Goal: Task Accomplishment & Management: Use online tool/utility

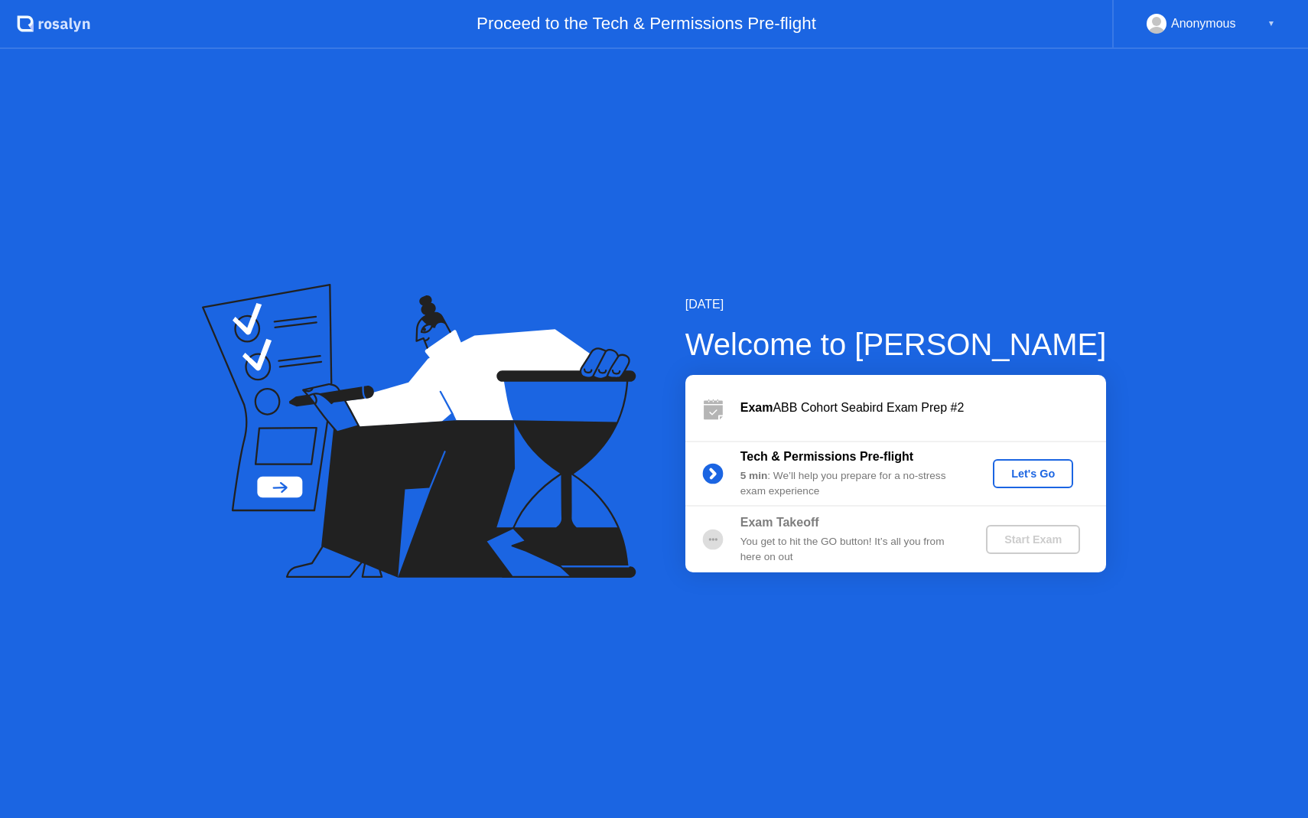
click at [1029, 473] on div "Let's Go" at bounding box center [1033, 473] width 68 height 12
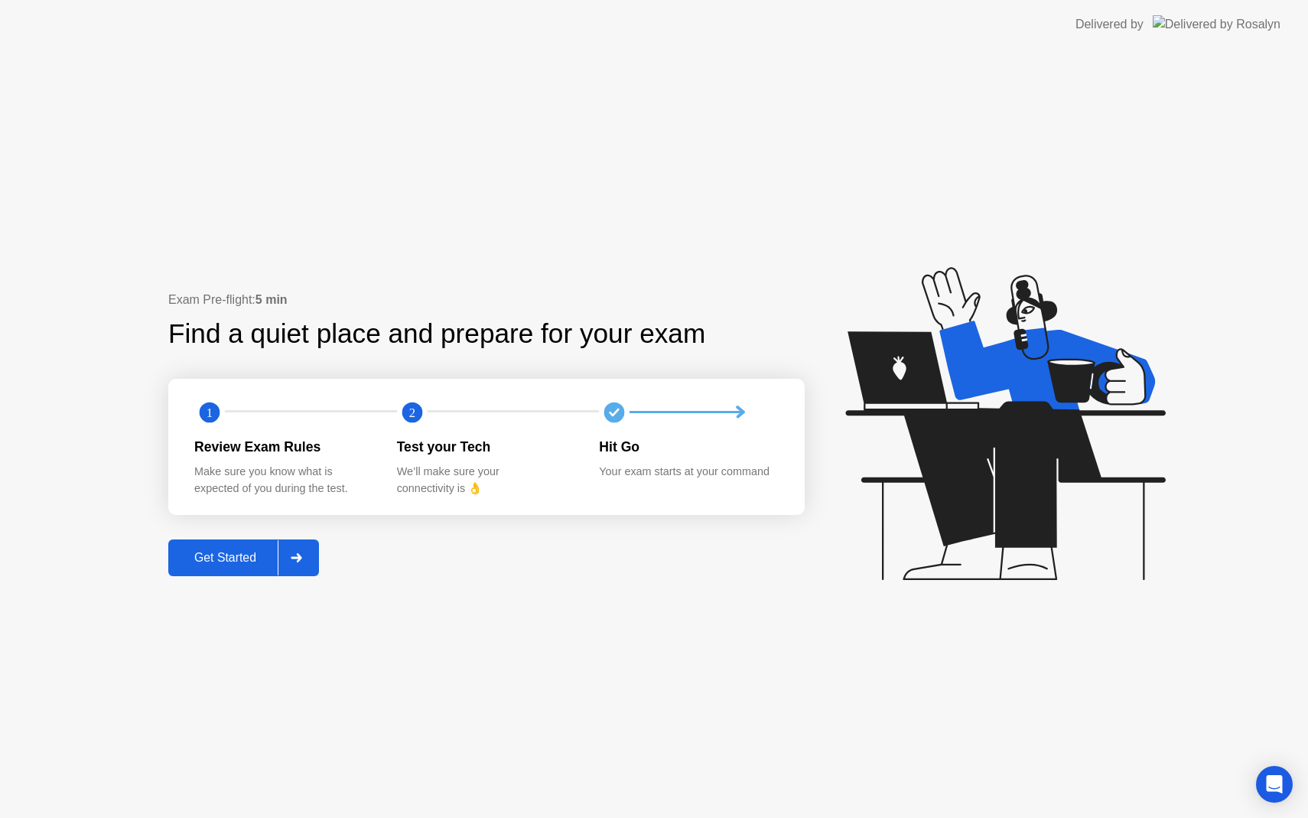
click at [249, 552] on div "Get Started" at bounding box center [225, 558] width 105 height 14
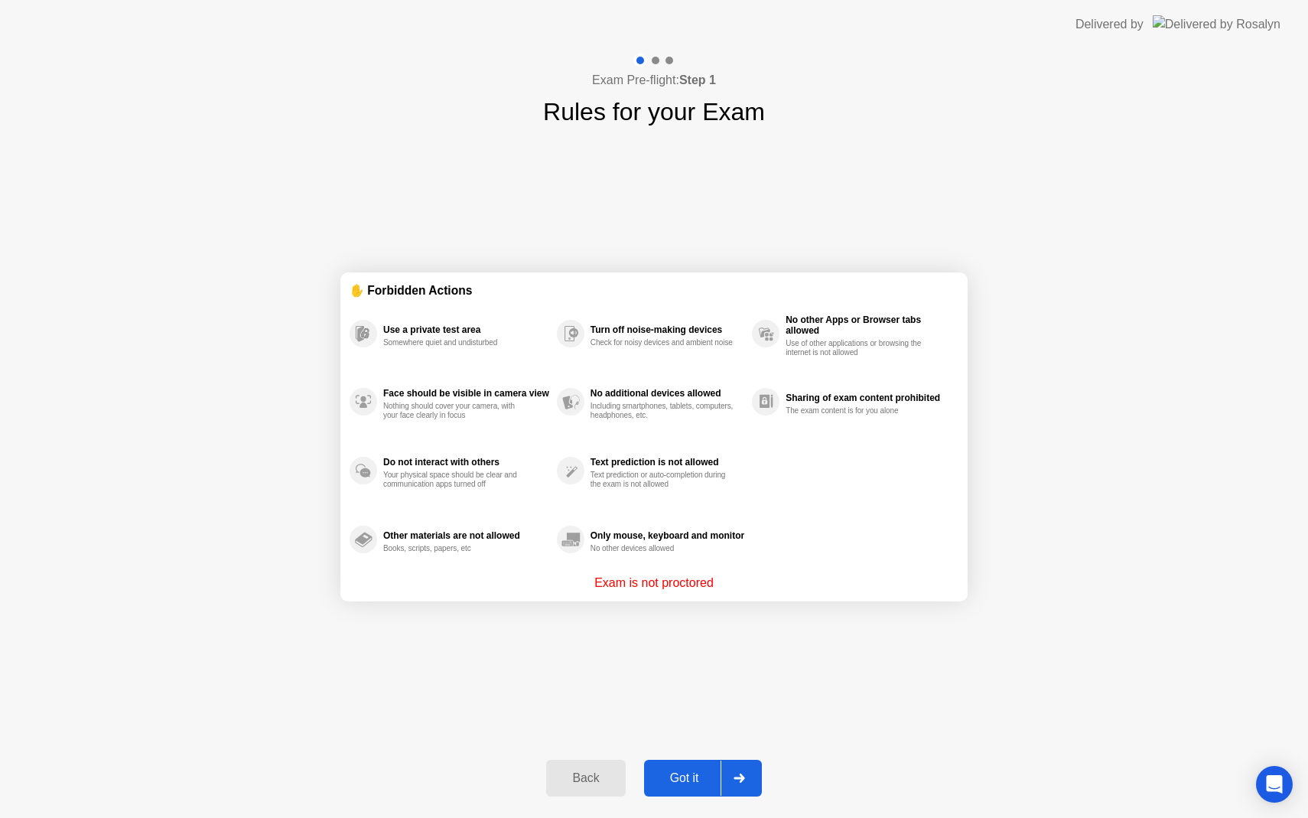
click at [707, 783] on div "Got it" at bounding box center [685, 778] width 72 height 14
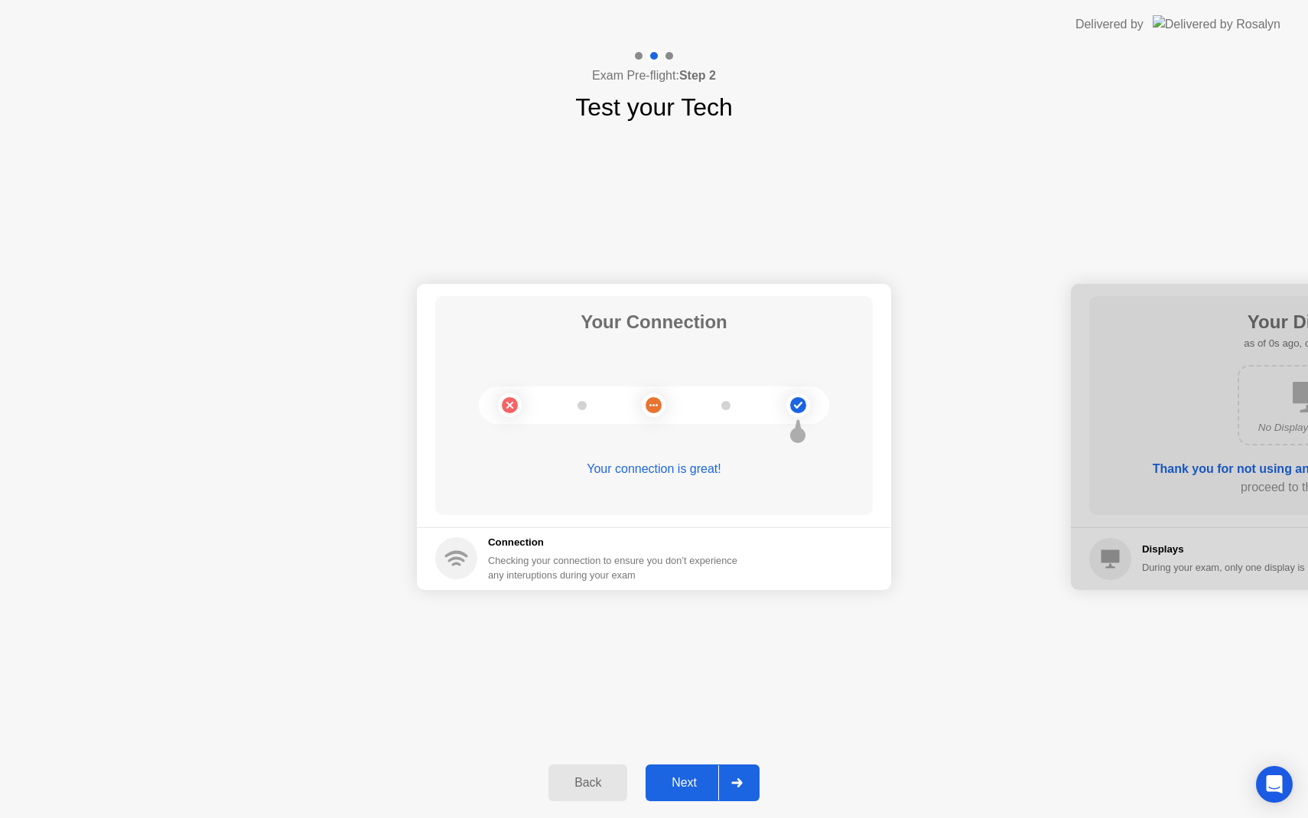
click at [707, 779] on div "Next" at bounding box center [684, 783] width 68 height 14
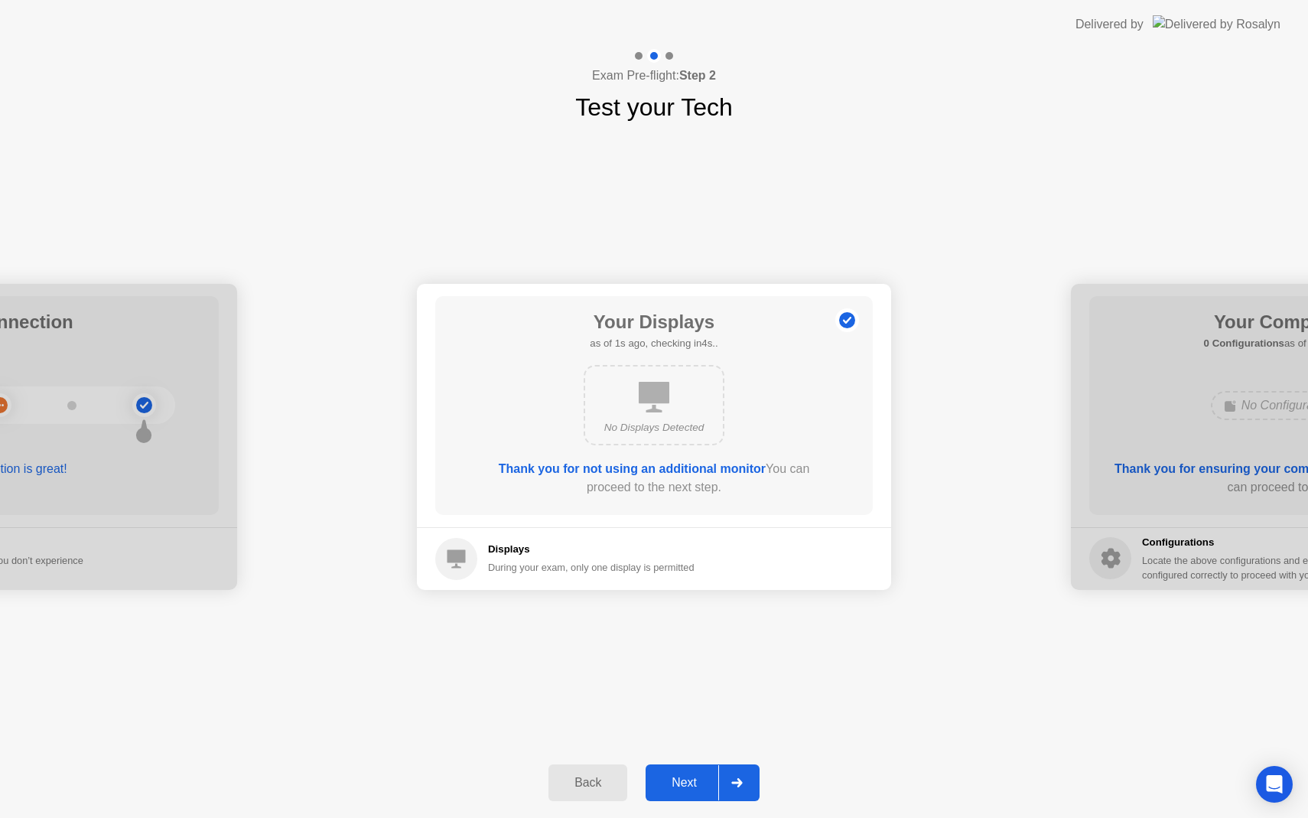
click at [707, 779] on div "Next" at bounding box center [684, 783] width 68 height 14
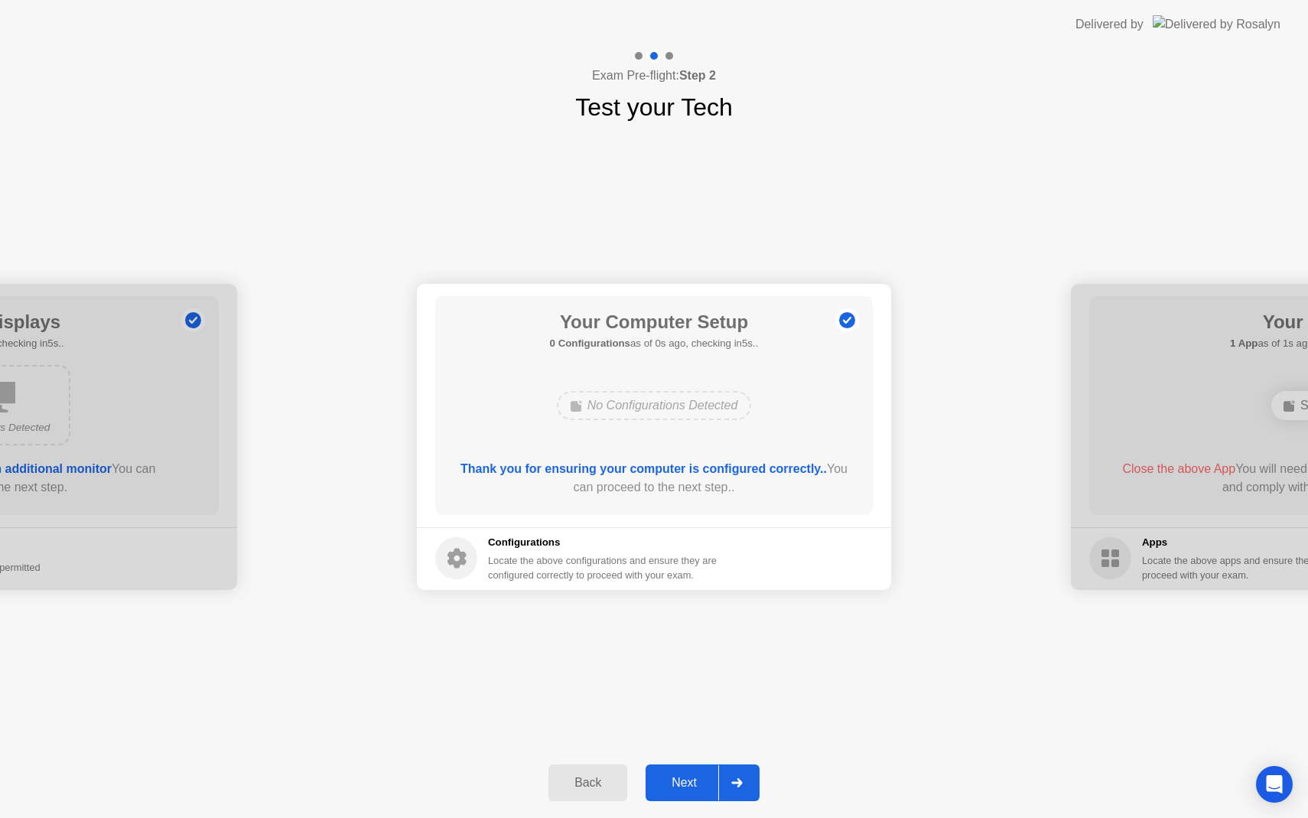
click at [707, 779] on div "Next" at bounding box center [684, 783] width 68 height 14
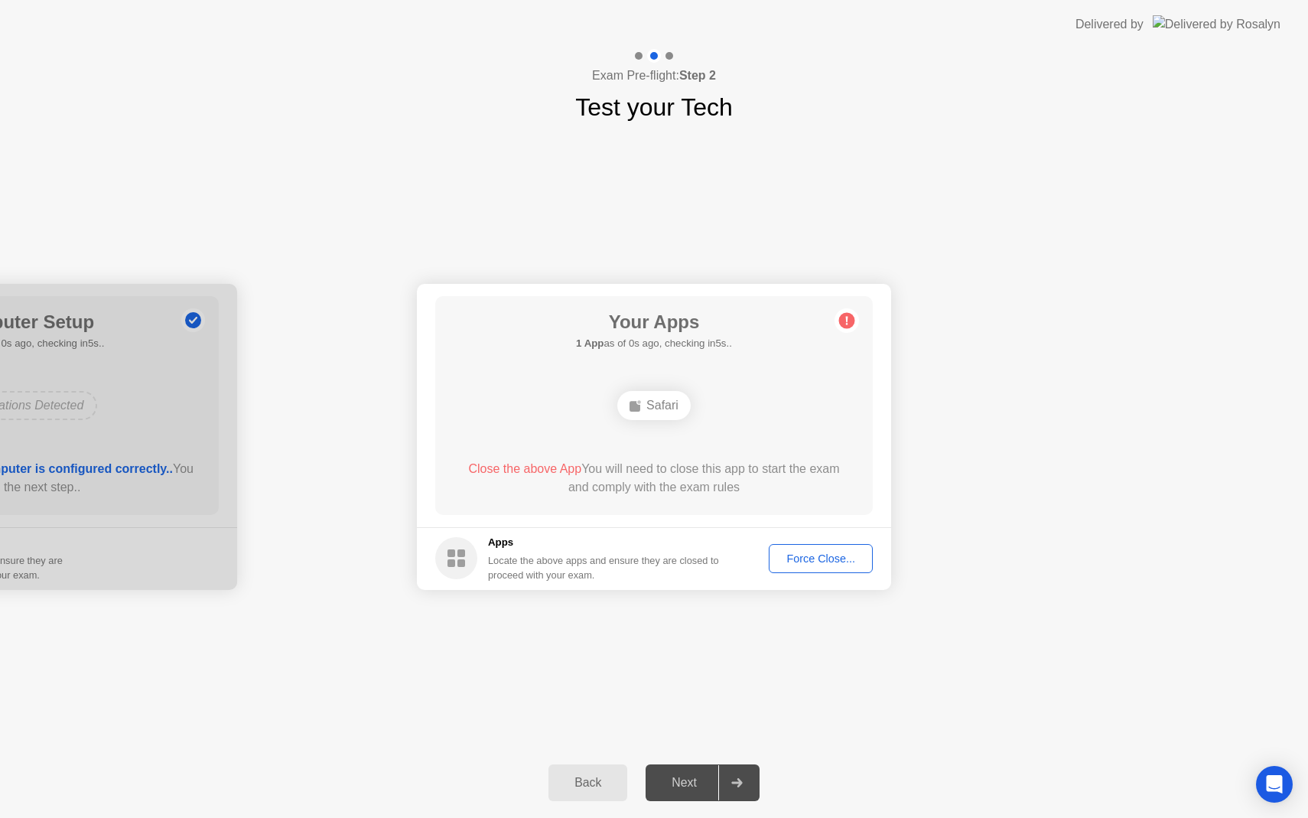
click at [707, 779] on div "Next" at bounding box center [684, 783] width 68 height 14
click at [835, 545] on button "Force Close..." at bounding box center [821, 558] width 104 height 29
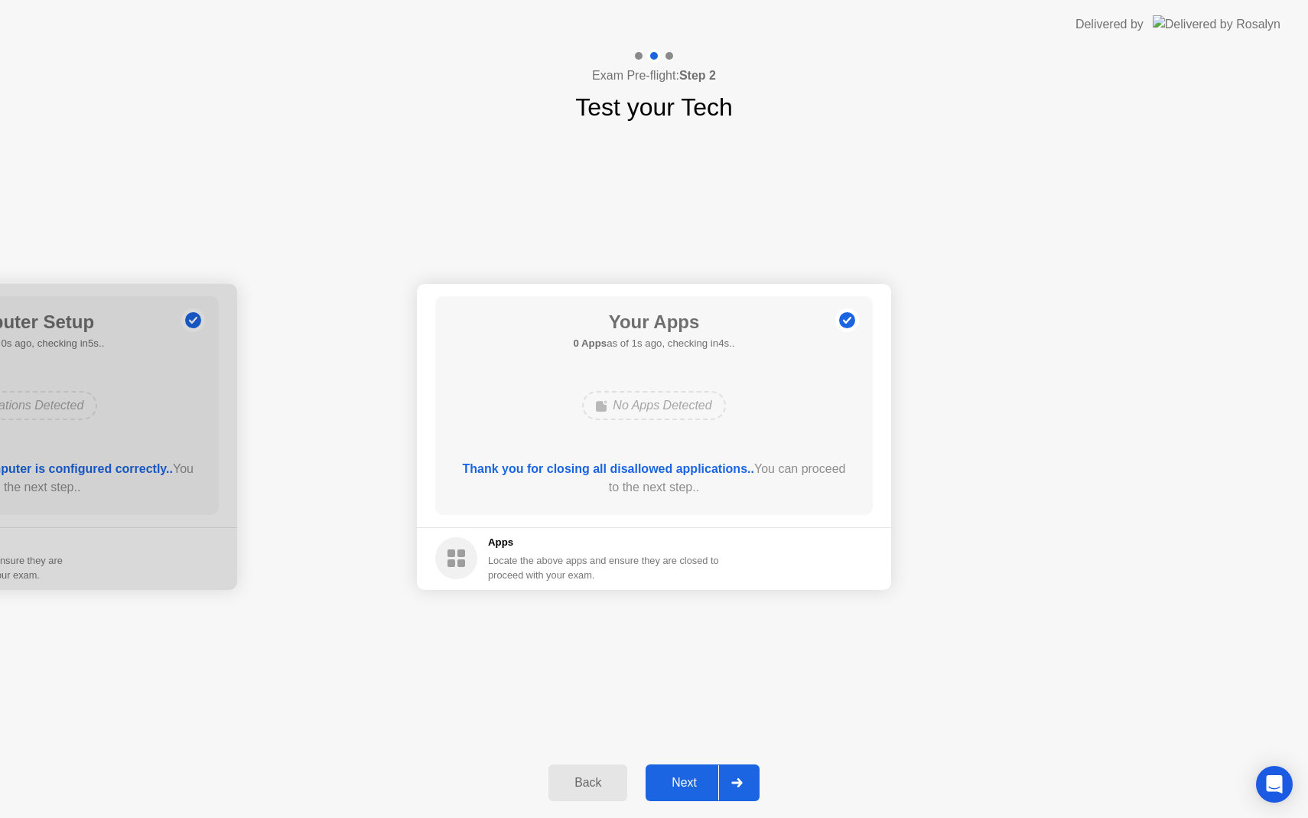
click at [691, 782] on div "Next" at bounding box center [684, 783] width 68 height 14
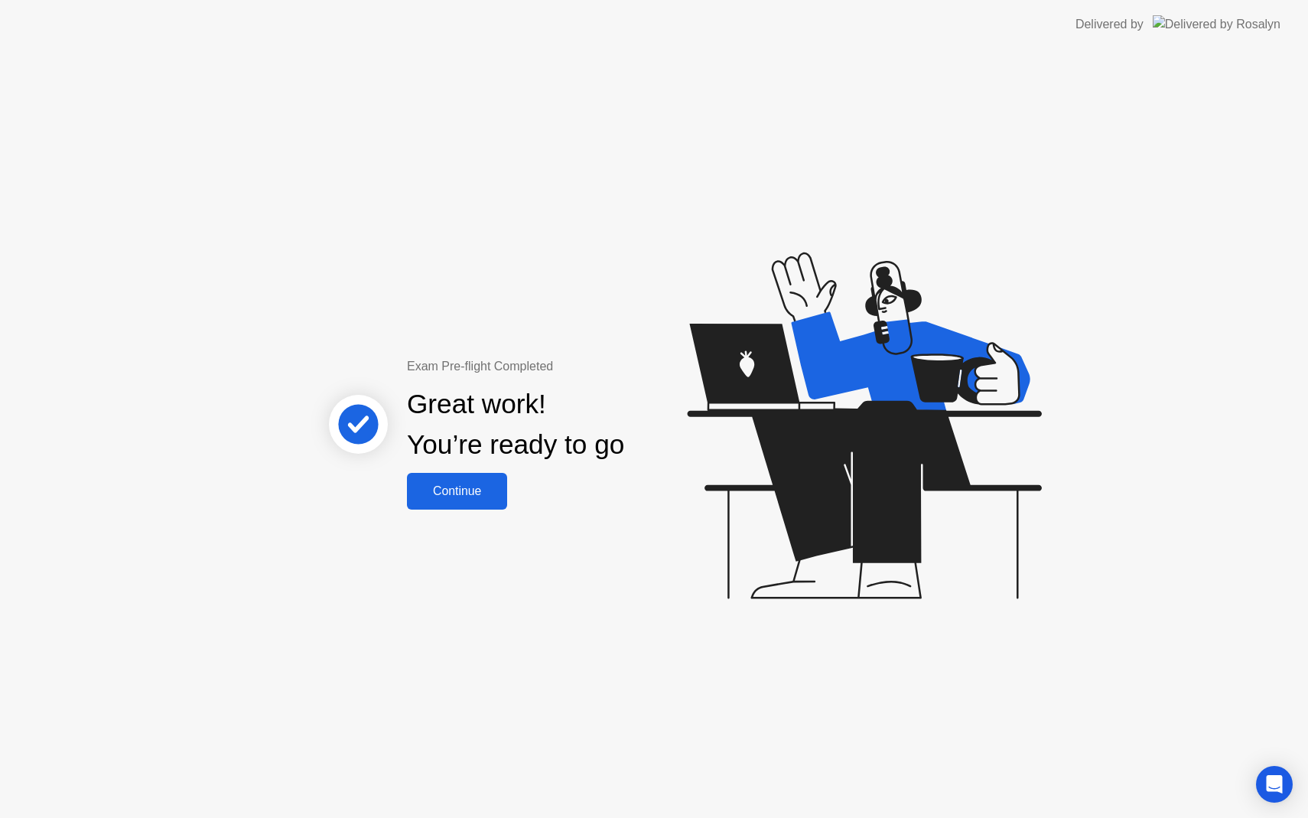
click at [458, 487] on div "Continue" at bounding box center [456, 491] width 91 height 14
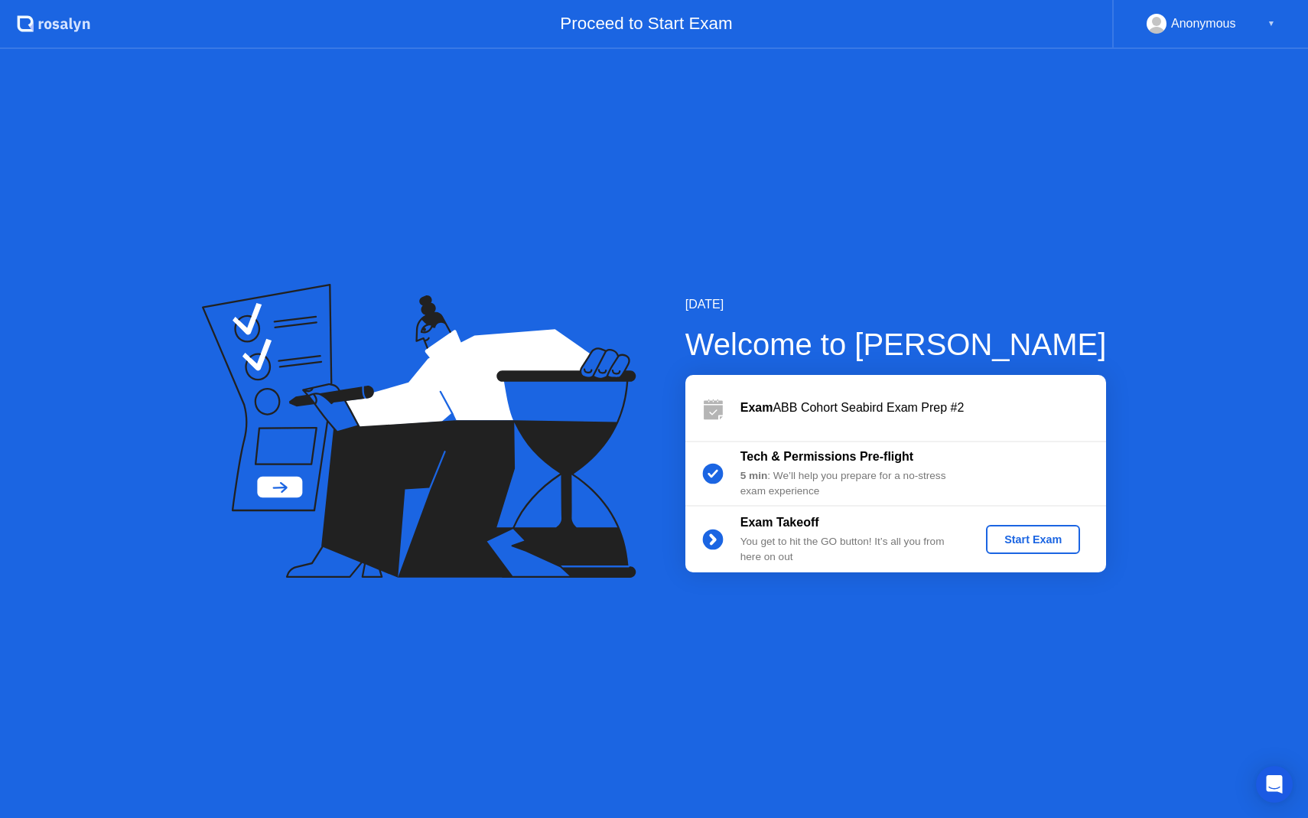
click at [1030, 538] on div "Start Exam" at bounding box center [1033, 539] width 82 height 12
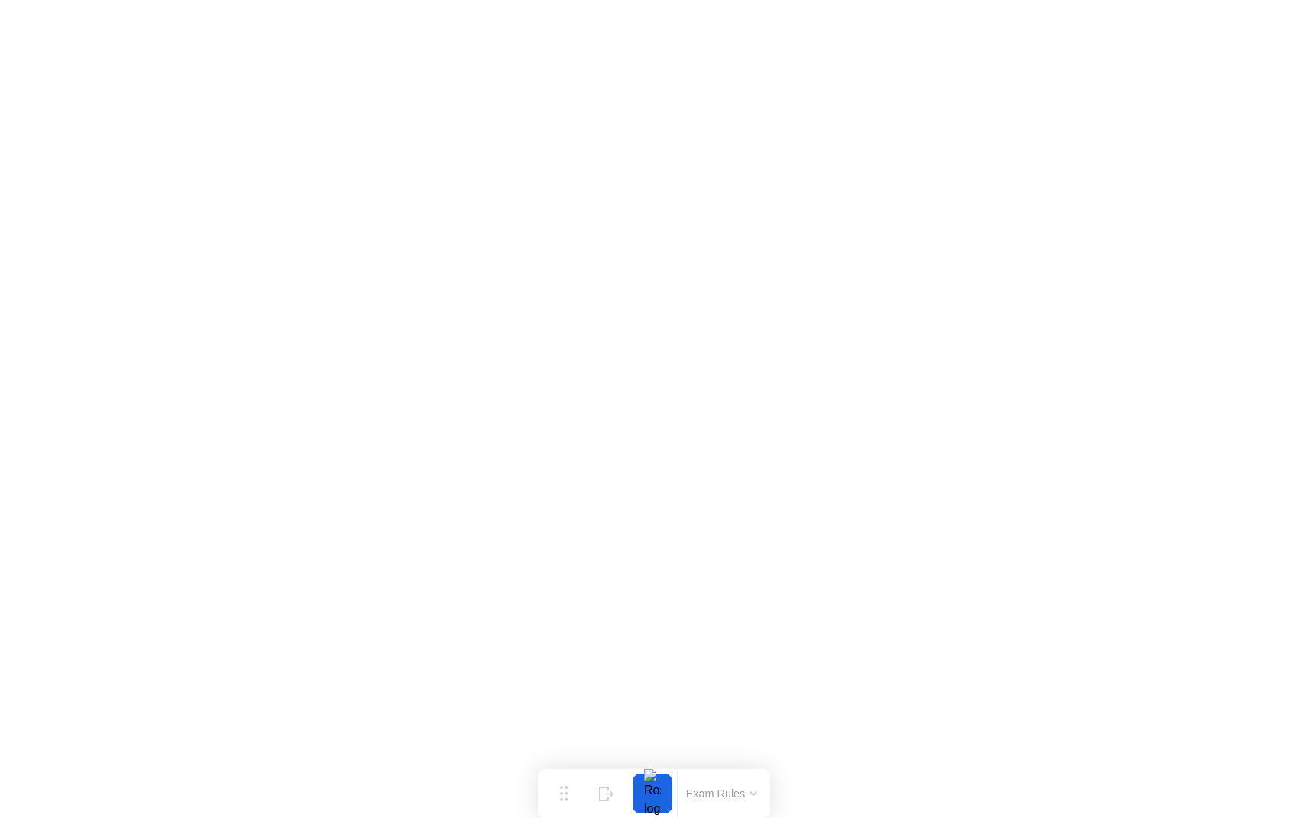
click at [660, 808] on div at bounding box center [652, 793] width 32 height 40
click at [1139, 779] on div "End Proctoring Session" at bounding box center [1182, 775] width 170 height 14
